Goal: Book appointment/travel/reservation

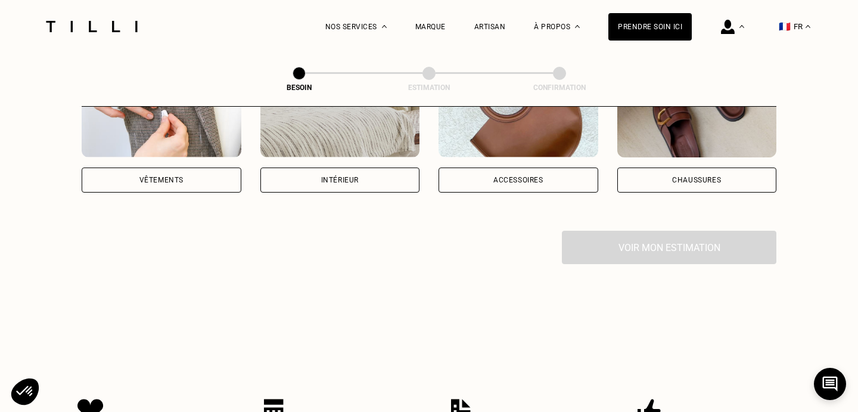
scroll to position [304, 0]
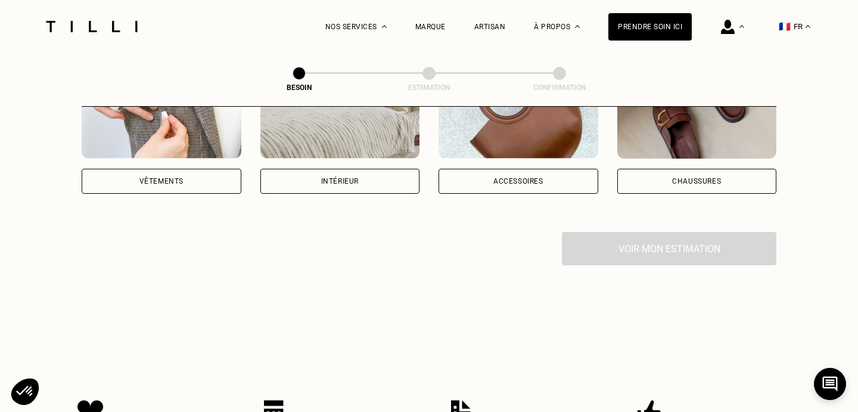
click at [174, 173] on div "Vêtements" at bounding box center [162, 181] width 160 height 25
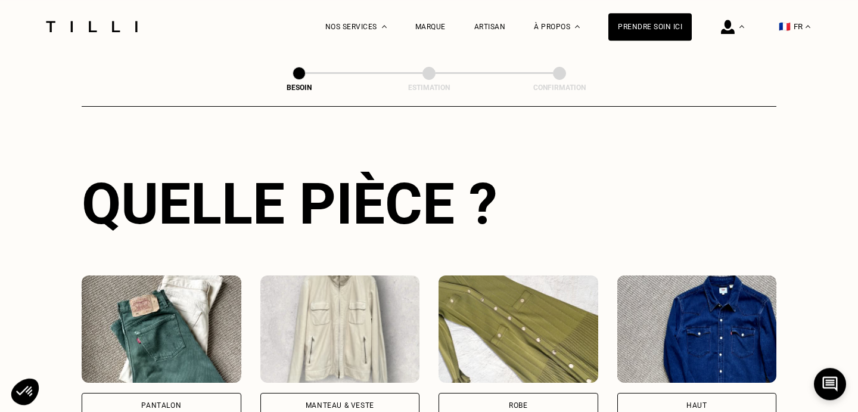
scroll to position [568, 0]
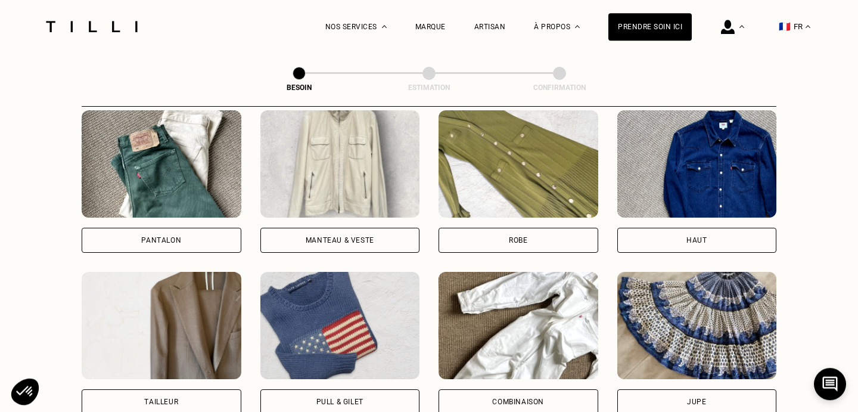
click at [564, 228] on div "Robe" at bounding box center [518, 240] width 160 height 25
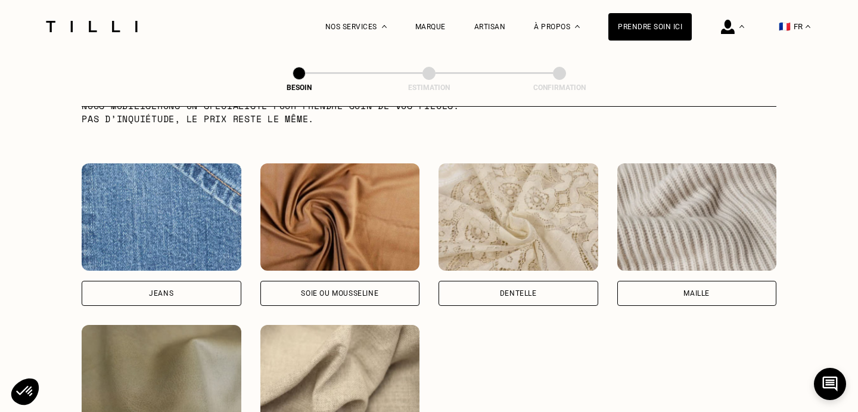
scroll to position [1240, 0]
click at [347, 286] on div "Soie ou mousseline" at bounding box center [340, 292] width 160 height 25
select select "FR"
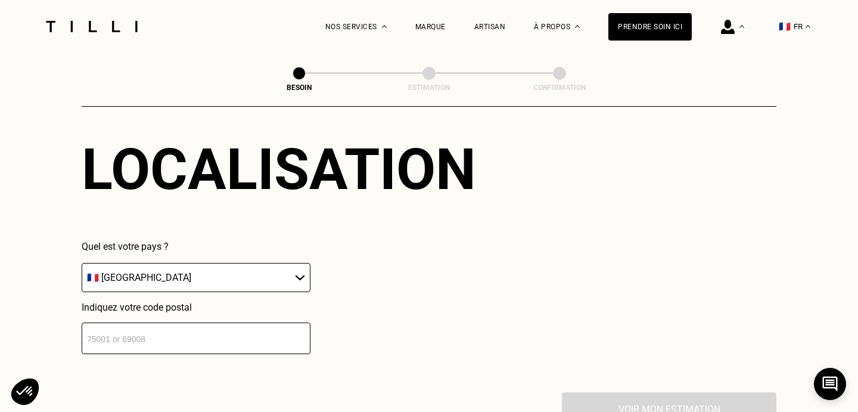
scroll to position [1663, 0]
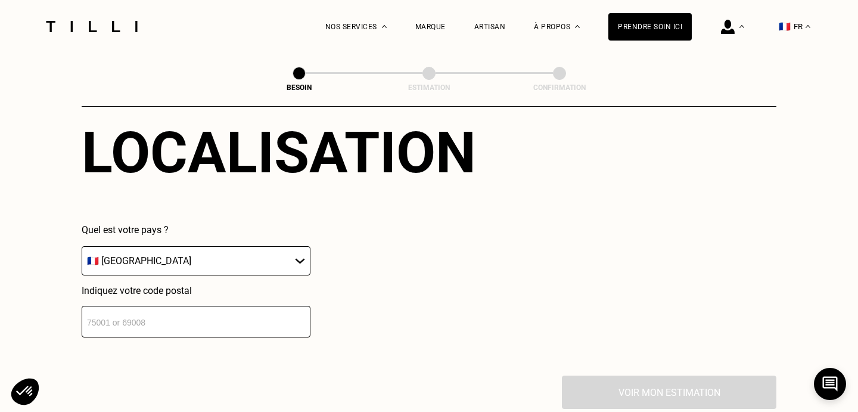
click at [210, 317] on input "number" at bounding box center [196, 322] width 229 height 32
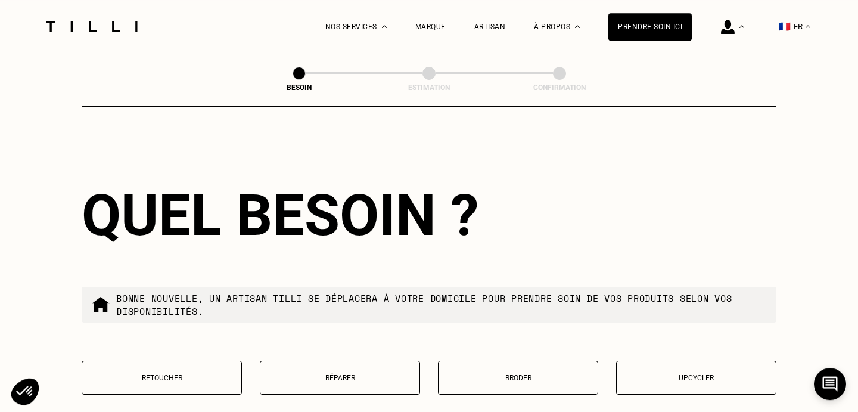
type input "33000"
click at [609, 306] on p "Bonne nouvelle, un artisan tilli se déplacera à votre domicile pour prendre soi…" at bounding box center [441, 304] width 650 height 26
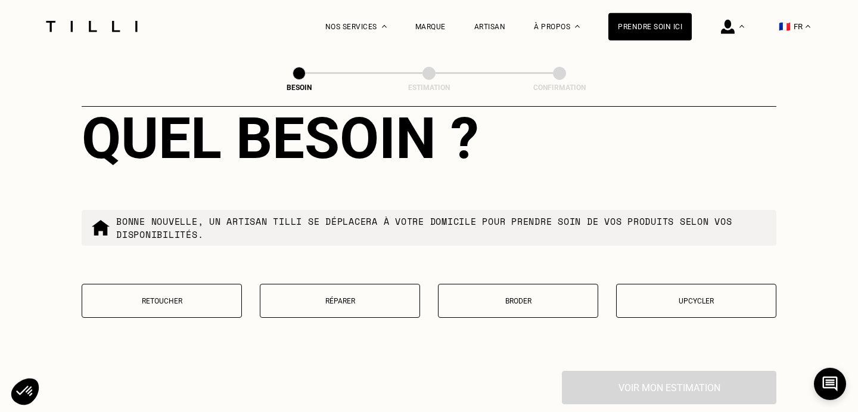
scroll to position [1983, 0]
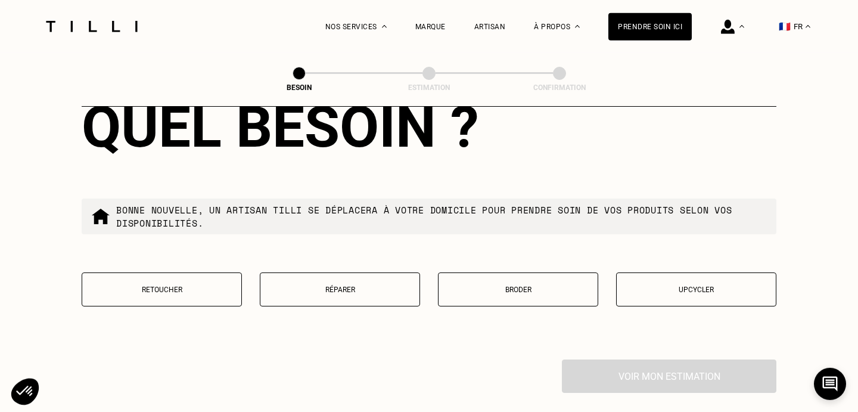
click at [207, 288] on button "Retoucher" at bounding box center [162, 289] width 160 height 34
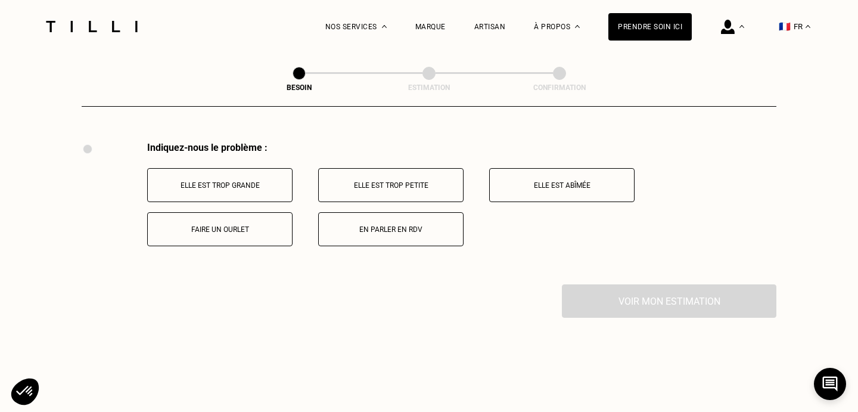
scroll to position [2200, 0]
click at [245, 225] on p "Faire un ourlet" at bounding box center [220, 229] width 132 height 8
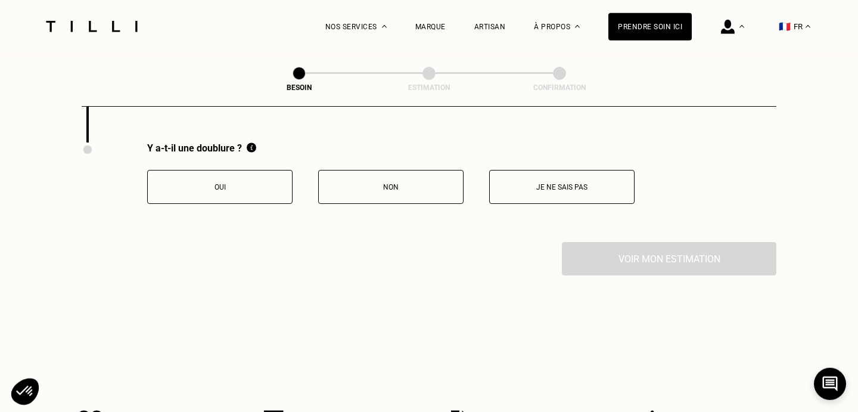
scroll to position [2343, 0]
click at [408, 170] on button "Non" at bounding box center [390, 186] width 145 height 34
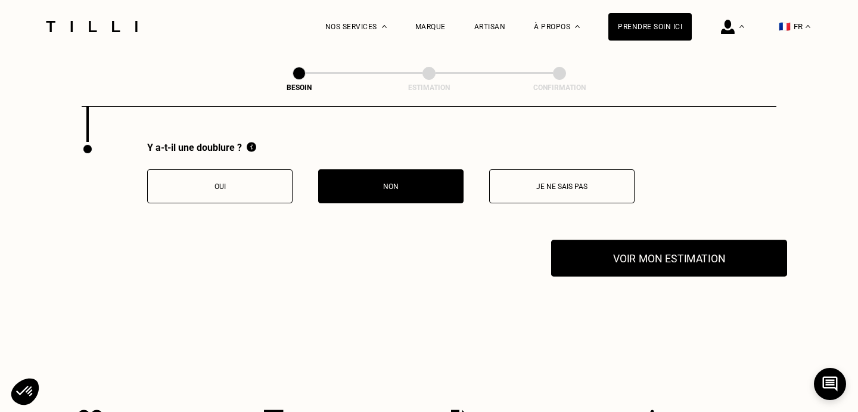
click at [638, 251] on button "Voir mon estimation" at bounding box center [669, 257] width 236 height 37
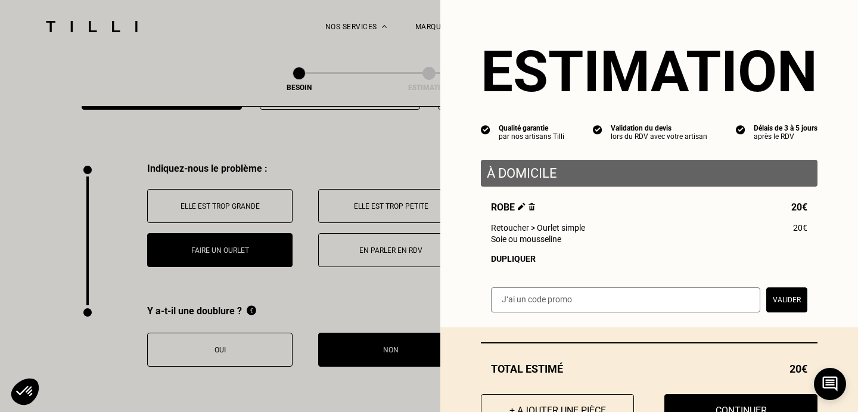
scroll to position [2181, 0]
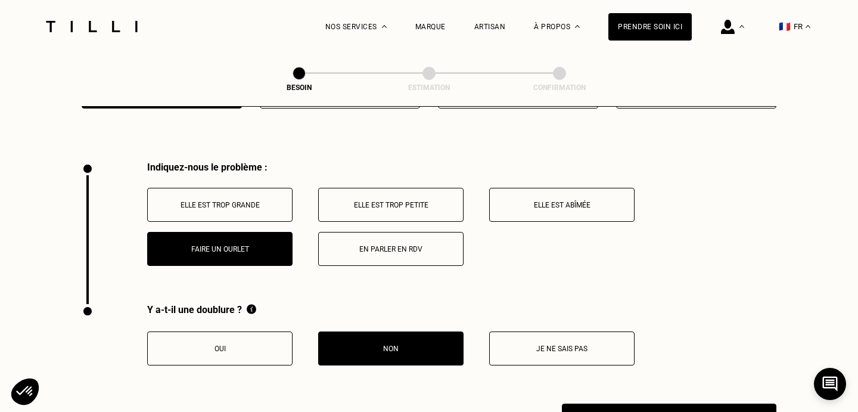
click at [223, 191] on button "Elle est trop grande" at bounding box center [219, 205] width 145 height 34
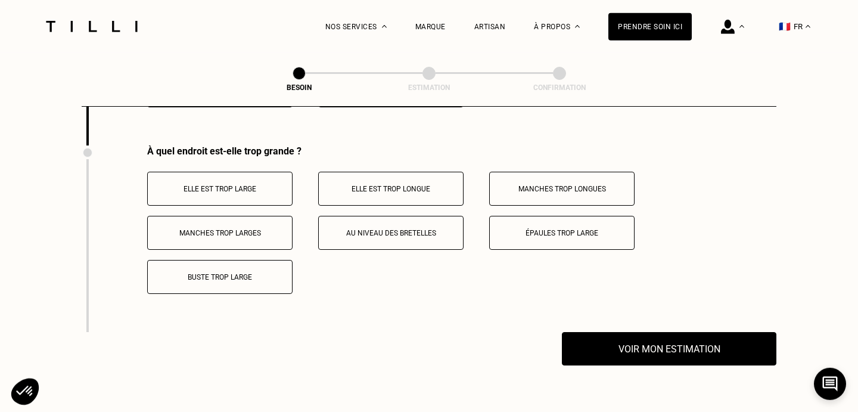
scroll to position [2343, 0]
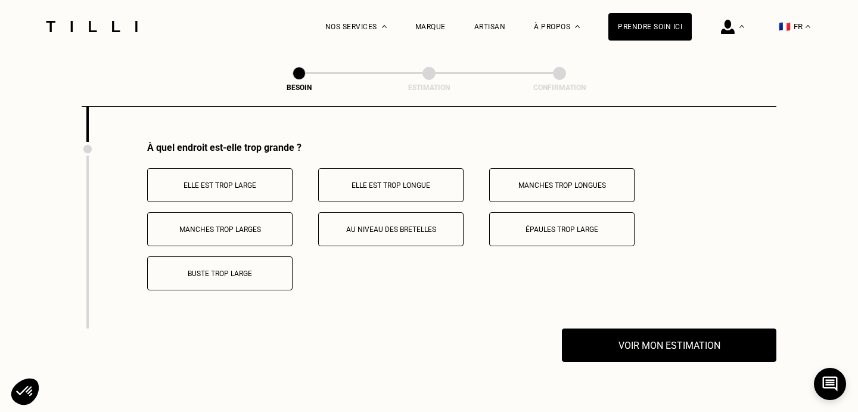
click at [405, 172] on button "Elle est trop longue" at bounding box center [390, 185] width 145 height 34
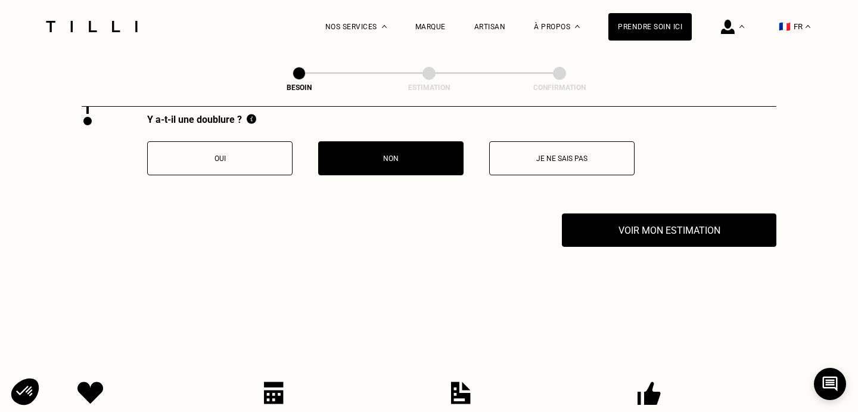
scroll to position [2576, 0]
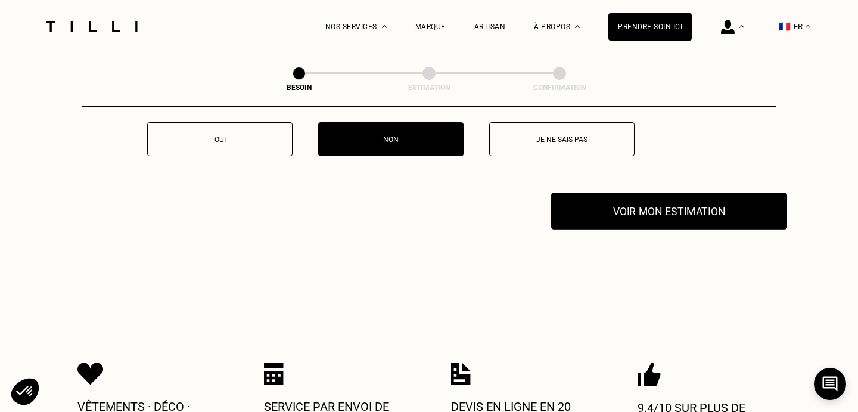
click at [701, 207] on button "Voir mon estimation" at bounding box center [669, 210] width 236 height 37
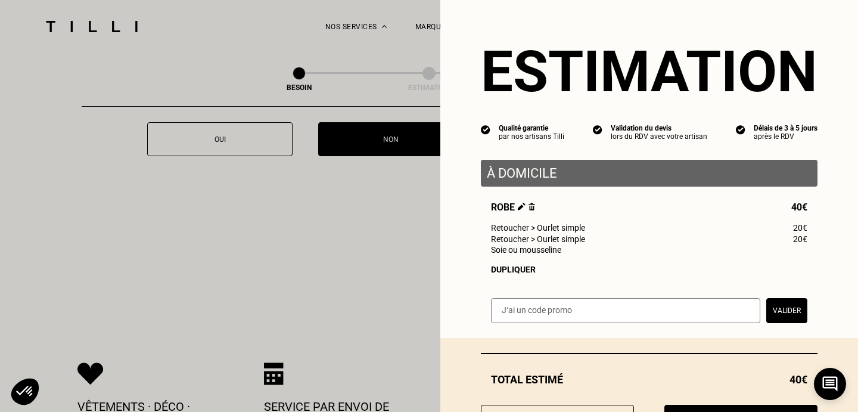
click at [558, 231] on span "Retoucher > Ourlet simple" at bounding box center [538, 228] width 94 height 10
click at [528, 205] on span "Robe" at bounding box center [513, 206] width 44 height 11
click at [533, 209] on img at bounding box center [531, 207] width 7 height 8
click at [522, 208] on img at bounding box center [522, 207] width 8 height 8
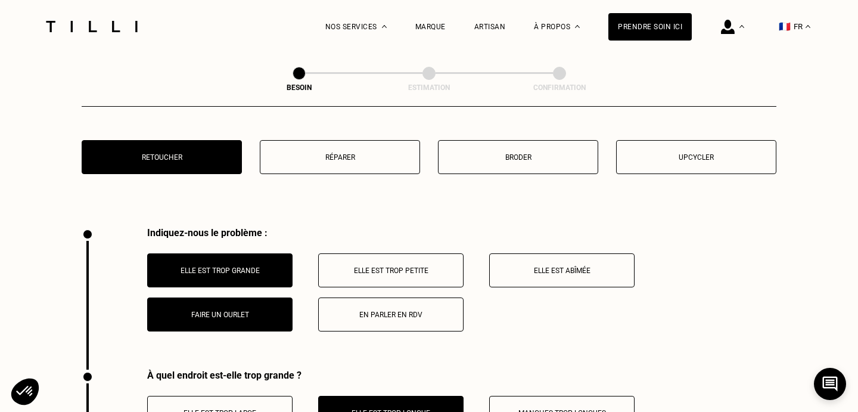
scroll to position [2126, 0]
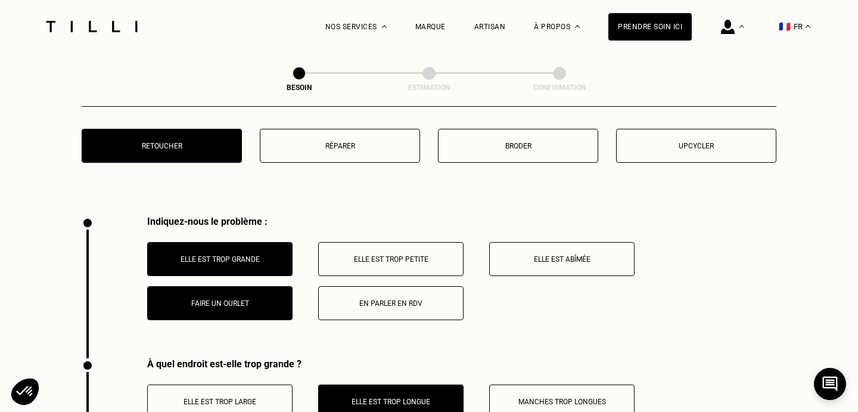
click at [228, 304] on button "Faire un ourlet" at bounding box center [219, 303] width 145 height 34
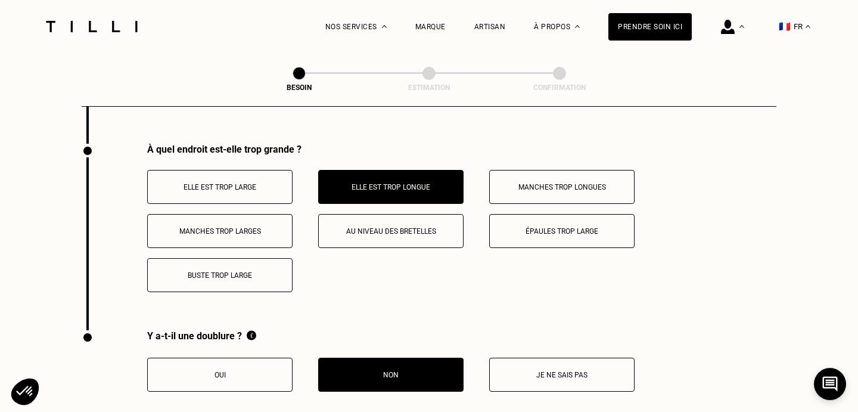
scroll to position [2391, 0]
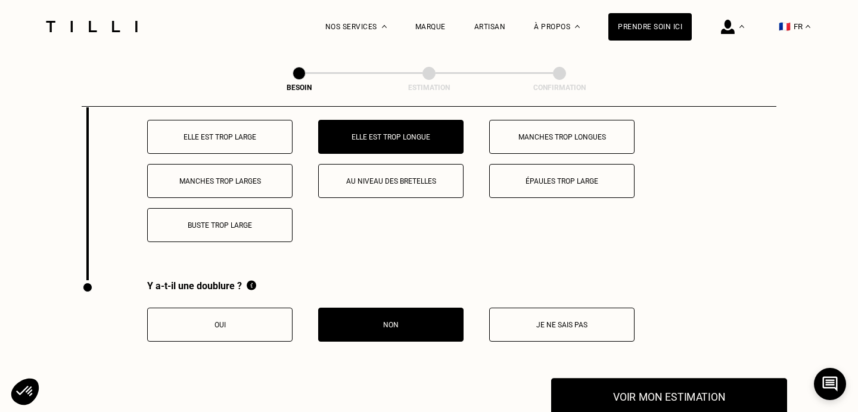
click at [651, 397] on button "Voir mon estimation" at bounding box center [669, 396] width 236 height 37
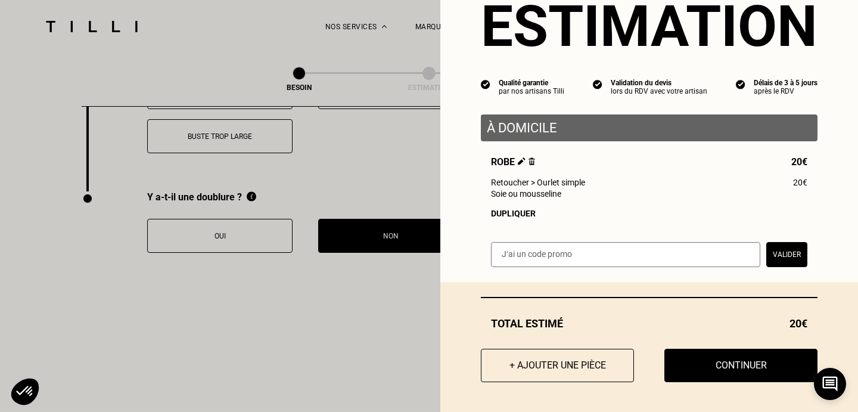
scroll to position [2501, 0]
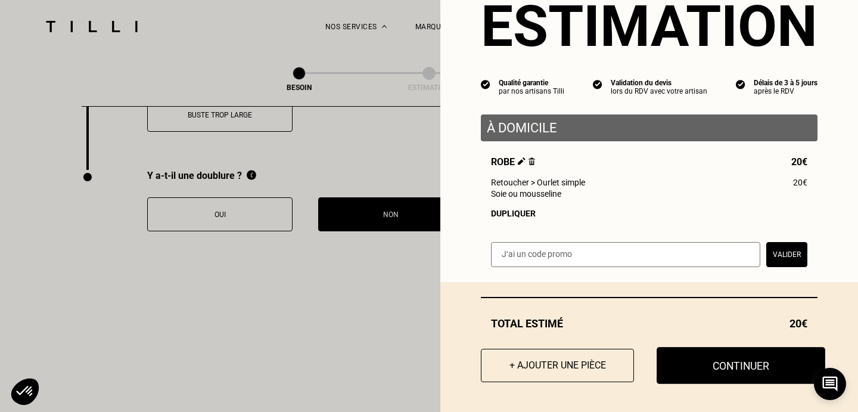
click at [719, 374] on button "Continuer" at bounding box center [740, 365] width 169 height 37
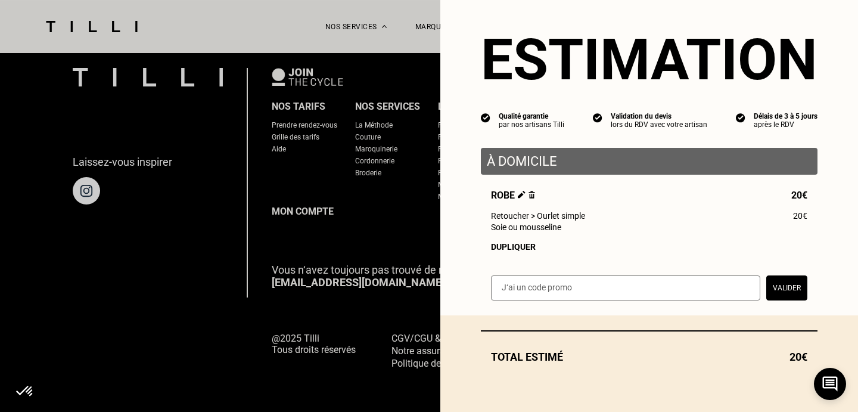
scroll to position [794, 0]
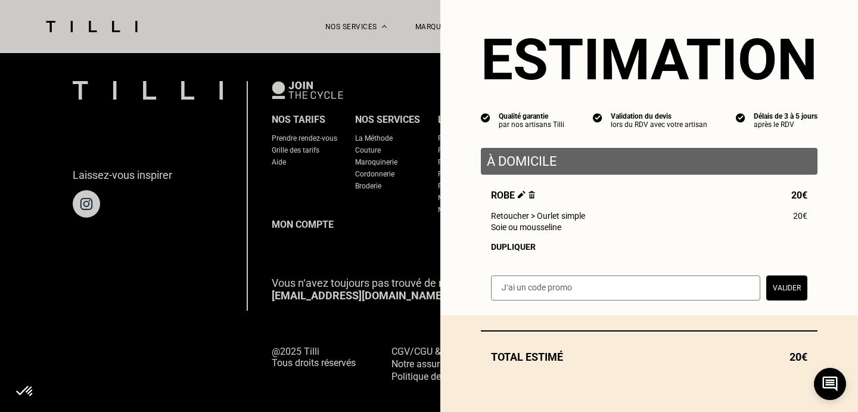
scroll to position [14, 0]
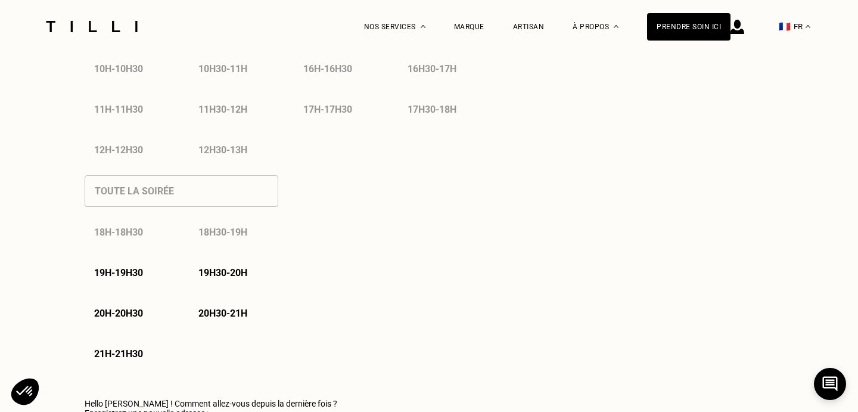
select select "FR"
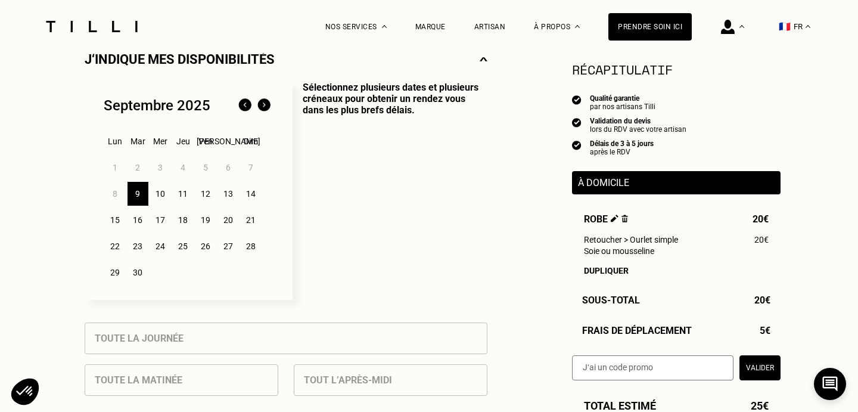
scroll to position [290, 0]
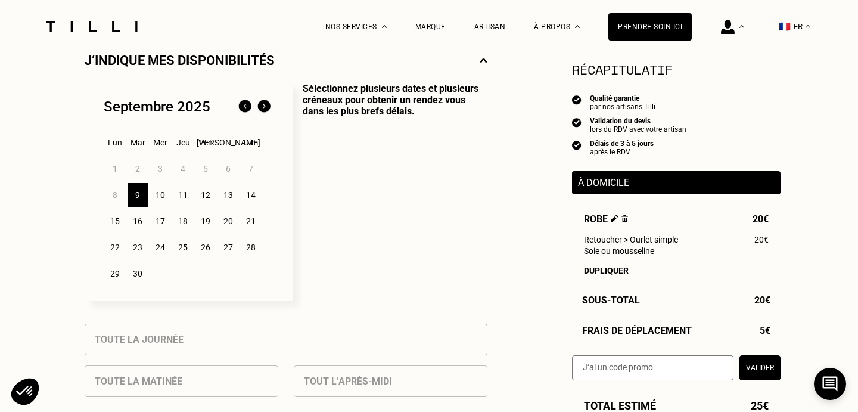
click at [167, 194] on div "10" at bounding box center [160, 195] width 21 height 24
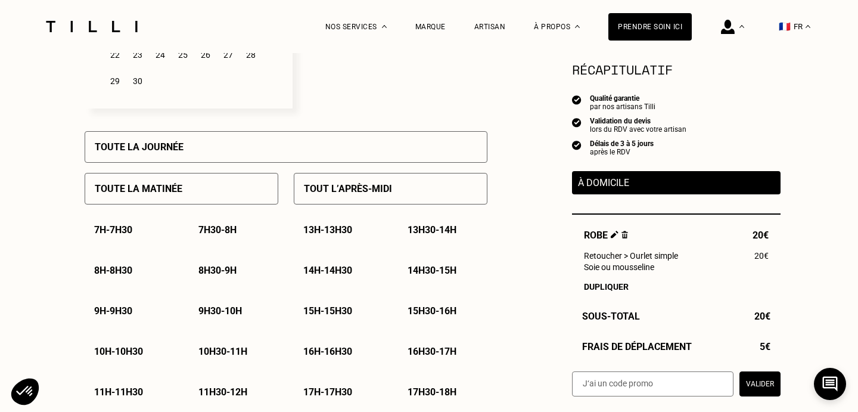
scroll to position [477, 0]
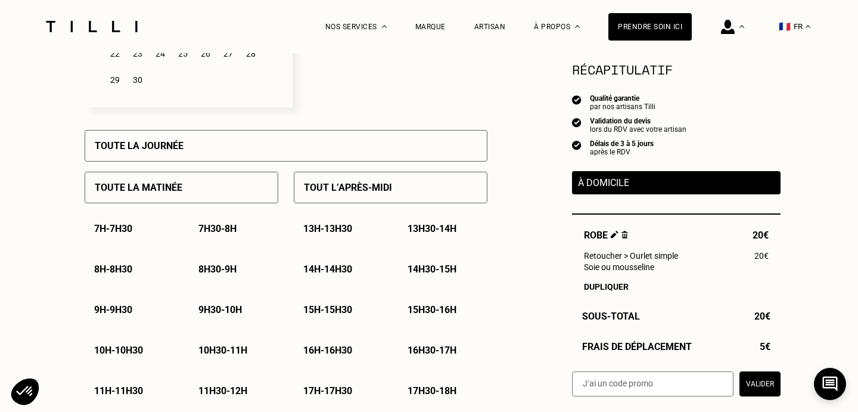
click at [173, 185] on p "Toute la matinée" at bounding box center [139, 187] width 88 height 11
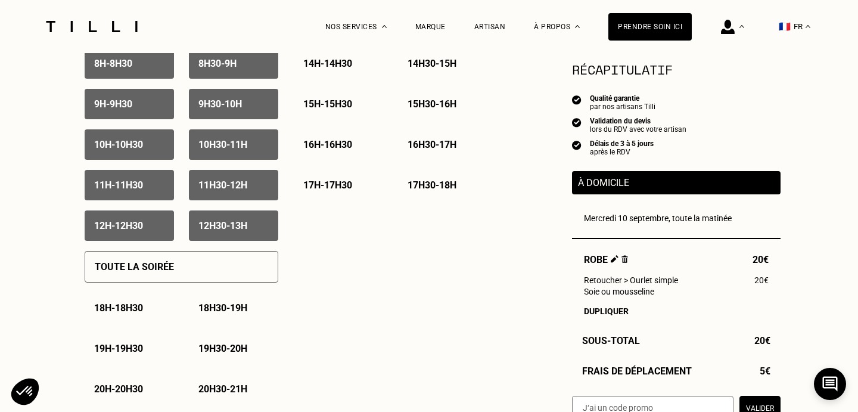
scroll to position [684, 0]
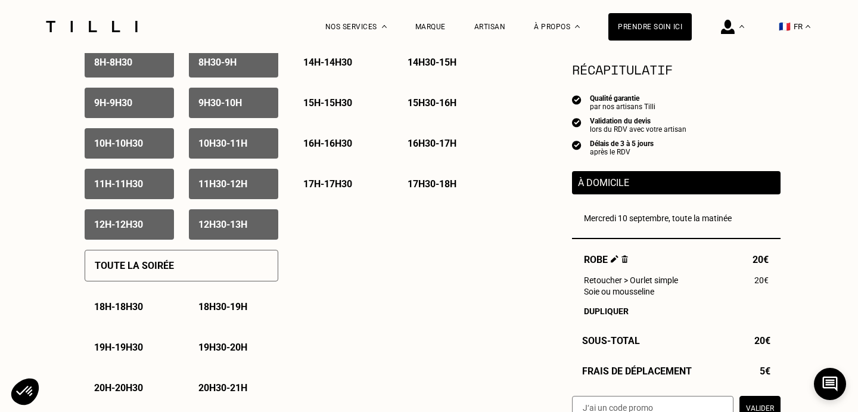
click at [215, 222] on p "12h30 - 13h" at bounding box center [222, 224] width 49 height 11
click at [109, 226] on p "12h - 12h30" at bounding box center [118, 224] width 49 height 11
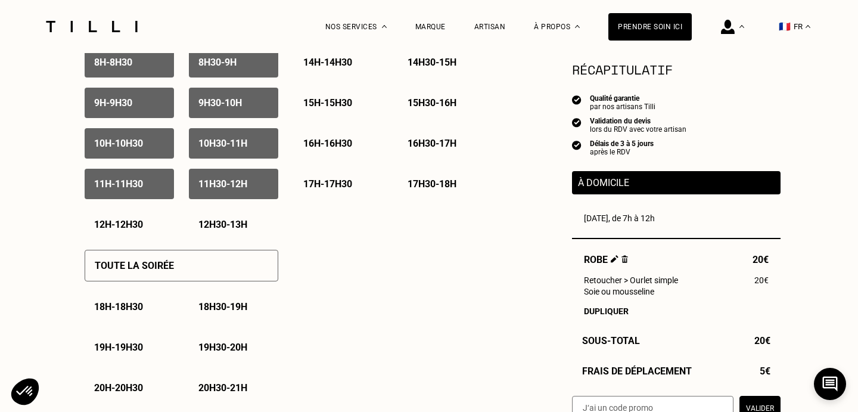
click at [235, 183] on p "11h30 - 12h" at bounding box center [222, 183] width 49 height 11
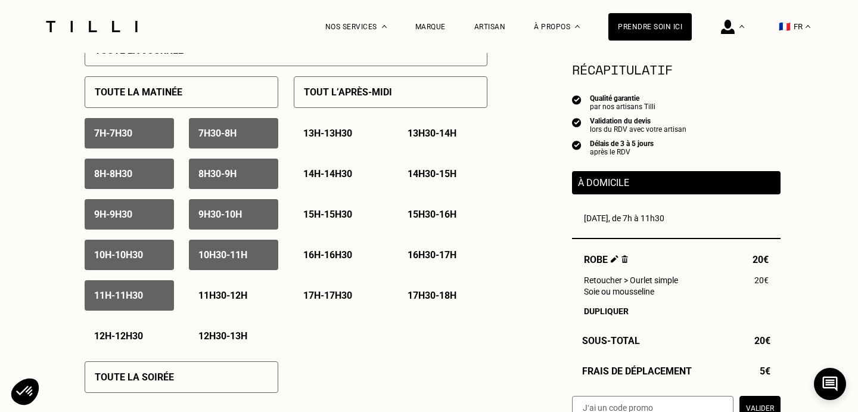
scroll to position [546, 0]
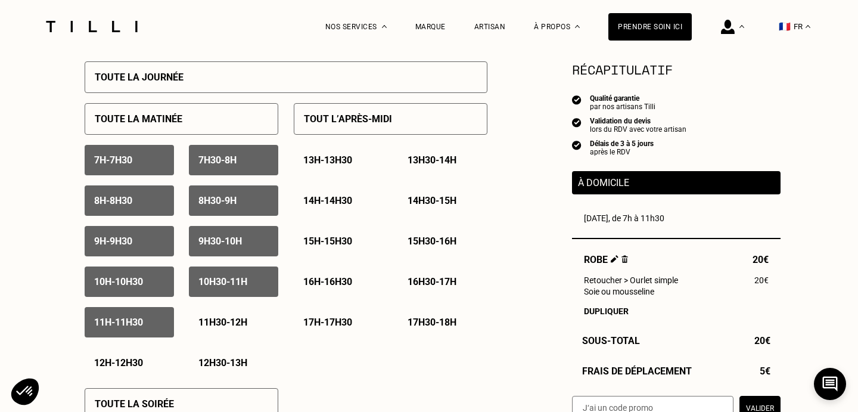
click at [142, 147] on div "7h - 7h30" at bounding box center [129, 160] width 89 height 30
click at [257, 161] on div "7h30 - 8h" at bounding box center [233, 160] width 89 height 30
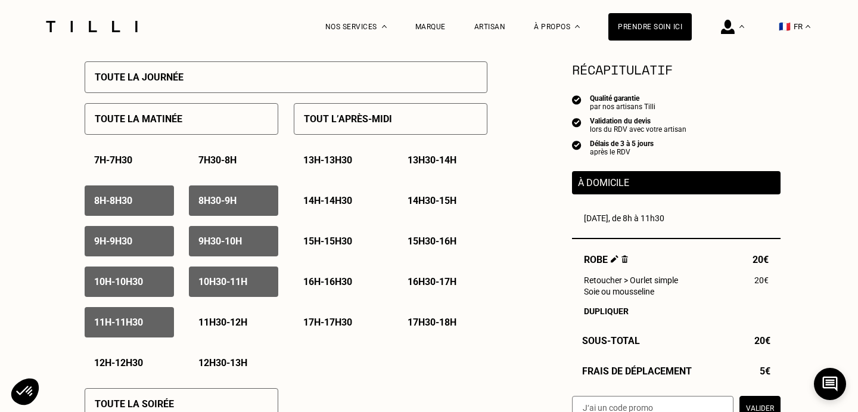
click at [150, 203] on div "8h - 8h30" at bounding box center [129, 200] width 89 height 30
click at [216, 204] on p "8h30 - 9h" at bounding box center [217, 200] width 38 height 11
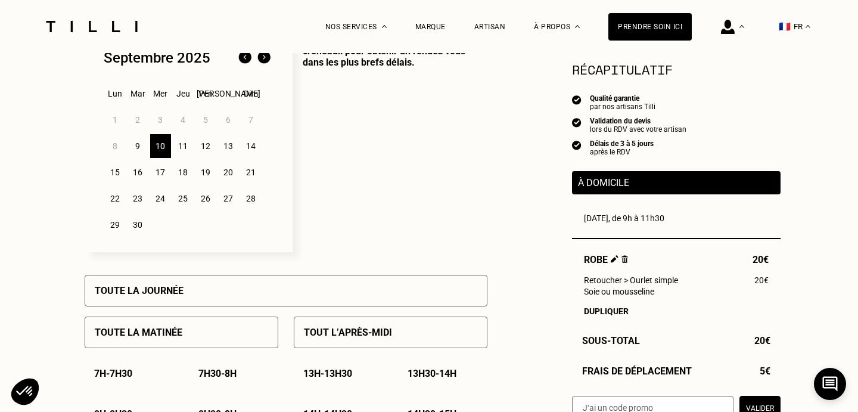
scroll to position [333, 0]
click at [181, 149] on div "11" at bounding box center [183, 145] width 21 height 24
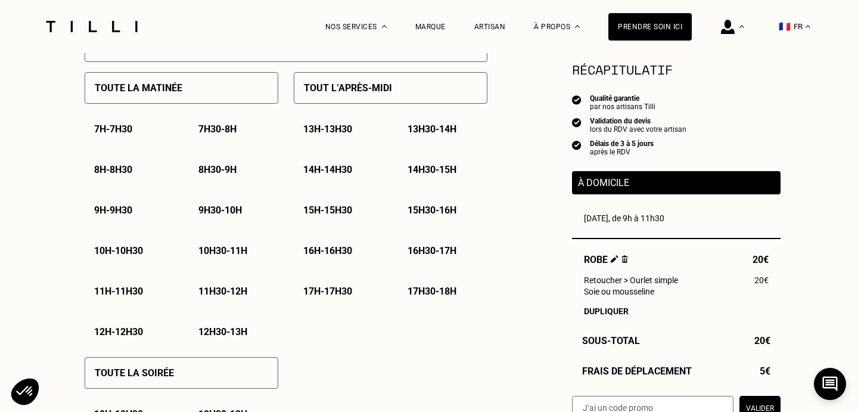
scroll to position [580, 0]
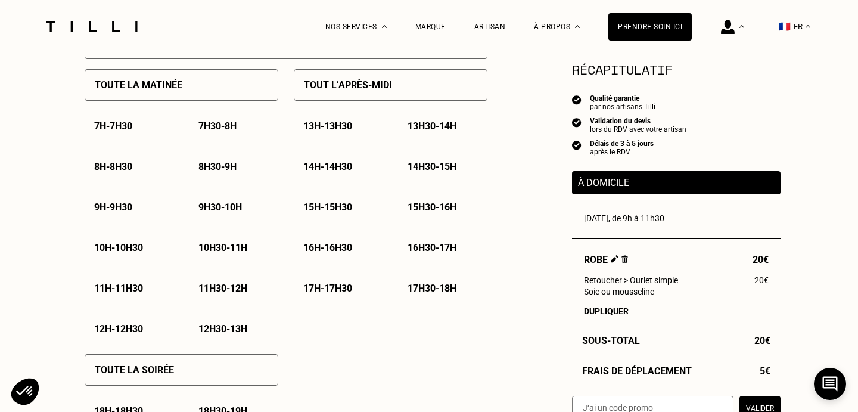
click at [348, 169] on p "14h - 14h30" at bounding box center [327, 166] width 49 height 11
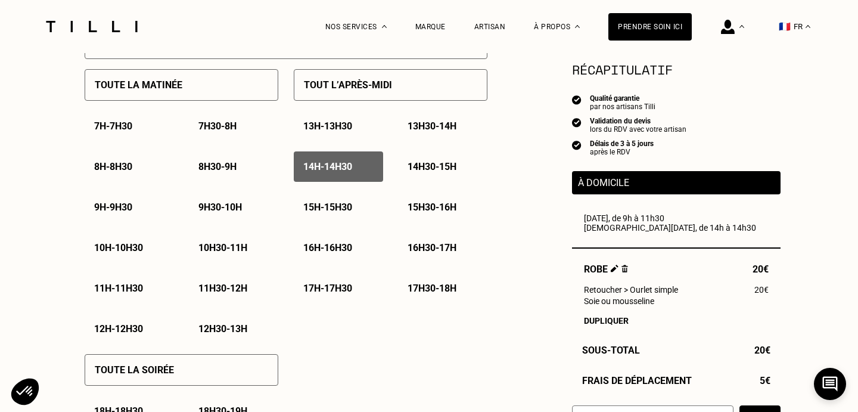
click at [352, 291] on p "17h - 17h30" at bounding box center [327, 287] width 49 height 11
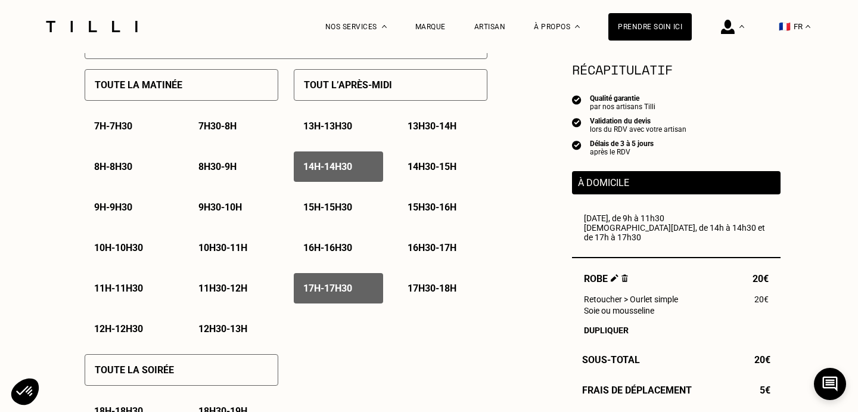
click at [430, 172] on p "14h30 - 15h" at bounding box center [431, 166] width 49 height 11
click at [372, 198] on div "15h - 15h30" at bounding box center [338, 207] width 89 height 30
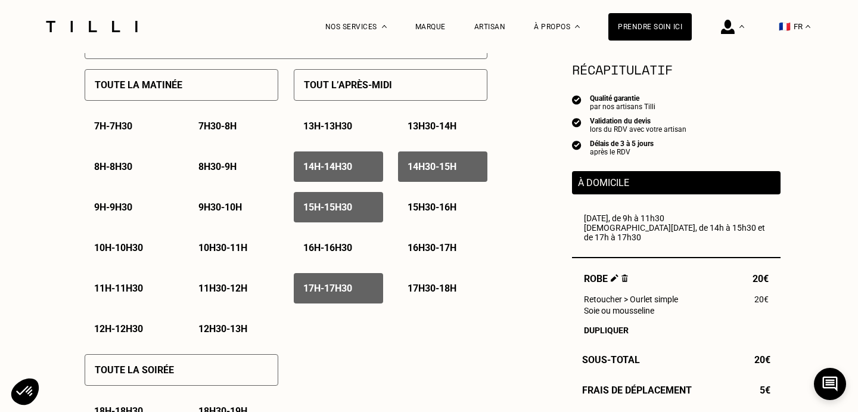
click at [450, 201] on div "15h30 - 16h" at bounding box center [442, 207] width 89 height 30
click at [352, 259] on div "16h - 16h30" at bounding box center [338, 247] width 89 height 30
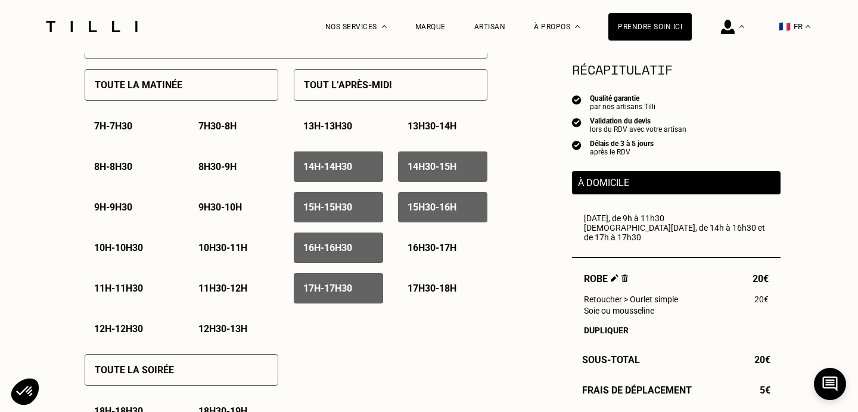
click at [467, 259] on div "16h30 - 17h" at bounding box center [442, 247] width 89 height 30
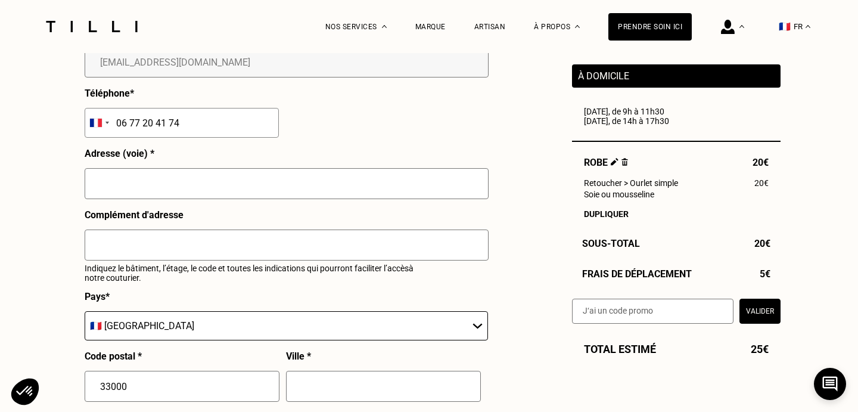
scroll to position [1251, 0]
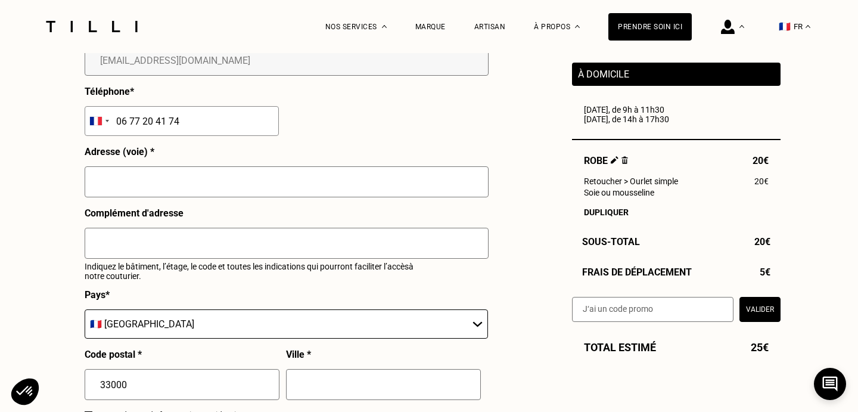
click at [217, 185] on input "text" at bounding box center [287, 181] width 404 height 31
type input "[STREET_ADDRESS]"
type input "[GEOGRAPHIC_DATA]"
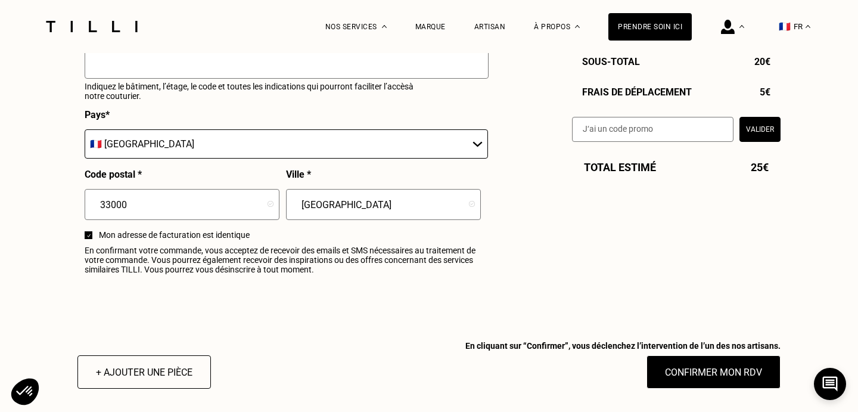
scroll to position [1434, 0]
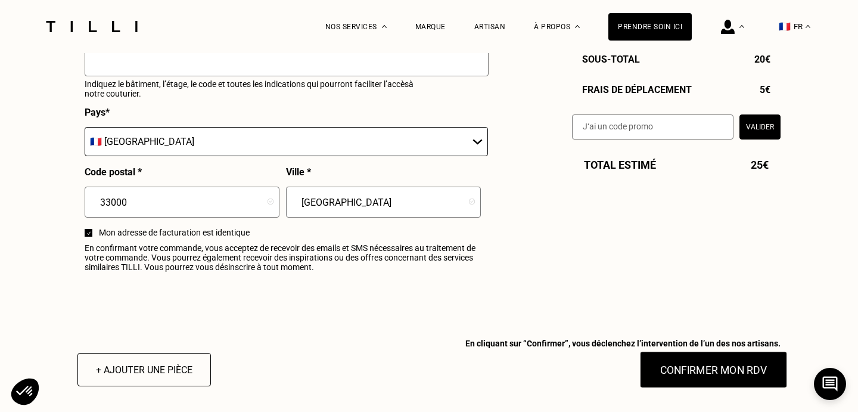
click at [709, 378] on button "Confirmer mon RDV" at bounding box center [714, 369] width 148 height 37
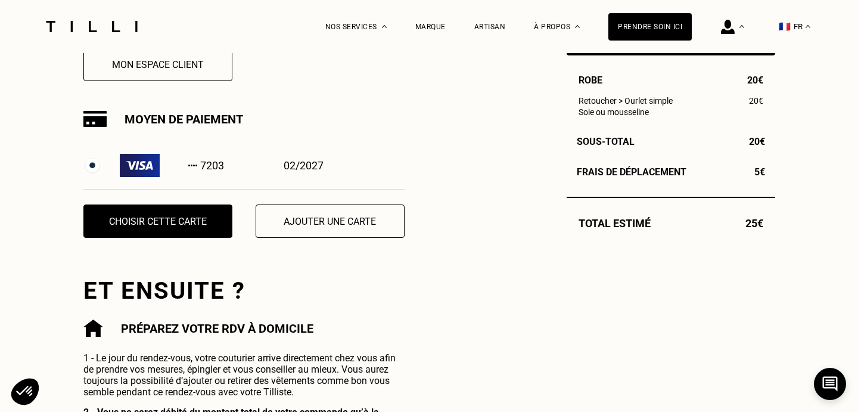
scroll to position [368, 0]
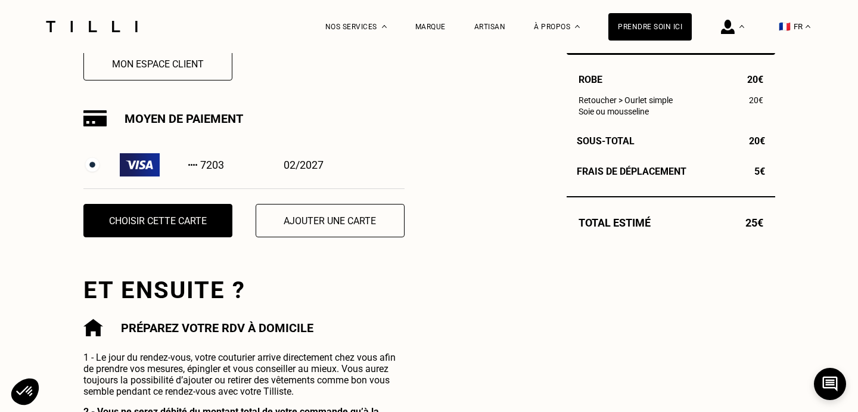
click at [377, 345] on div "Préparez votre rdv à domicile 1 - Le jour du rendez-vous, votre couturier arriv…" at bounding box center [241, 401] width 317 height 164
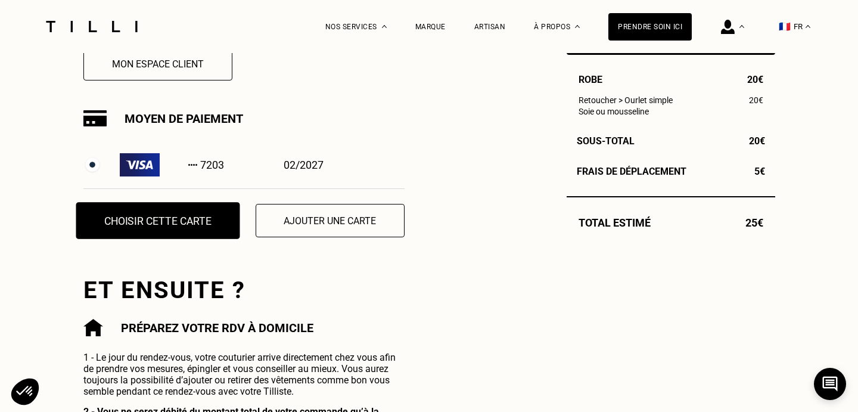
click at [169, 227] on button "Choisir cette carte" at bounding box center [158, 220] width 164 height 37
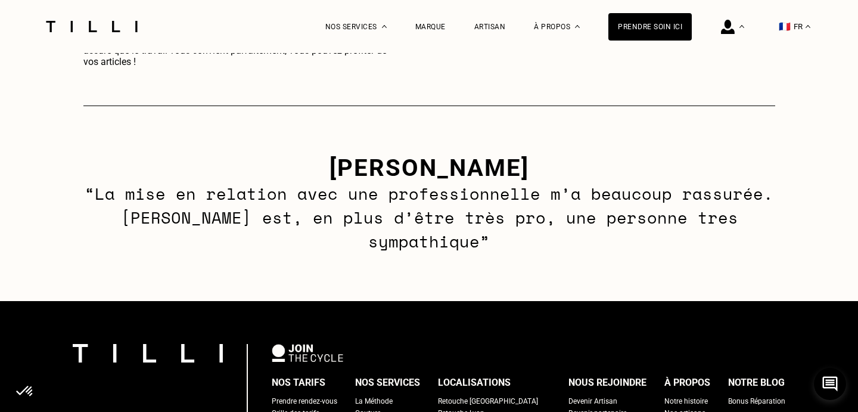
scroll to position [795, 0]
